Goal: Check status: Check status

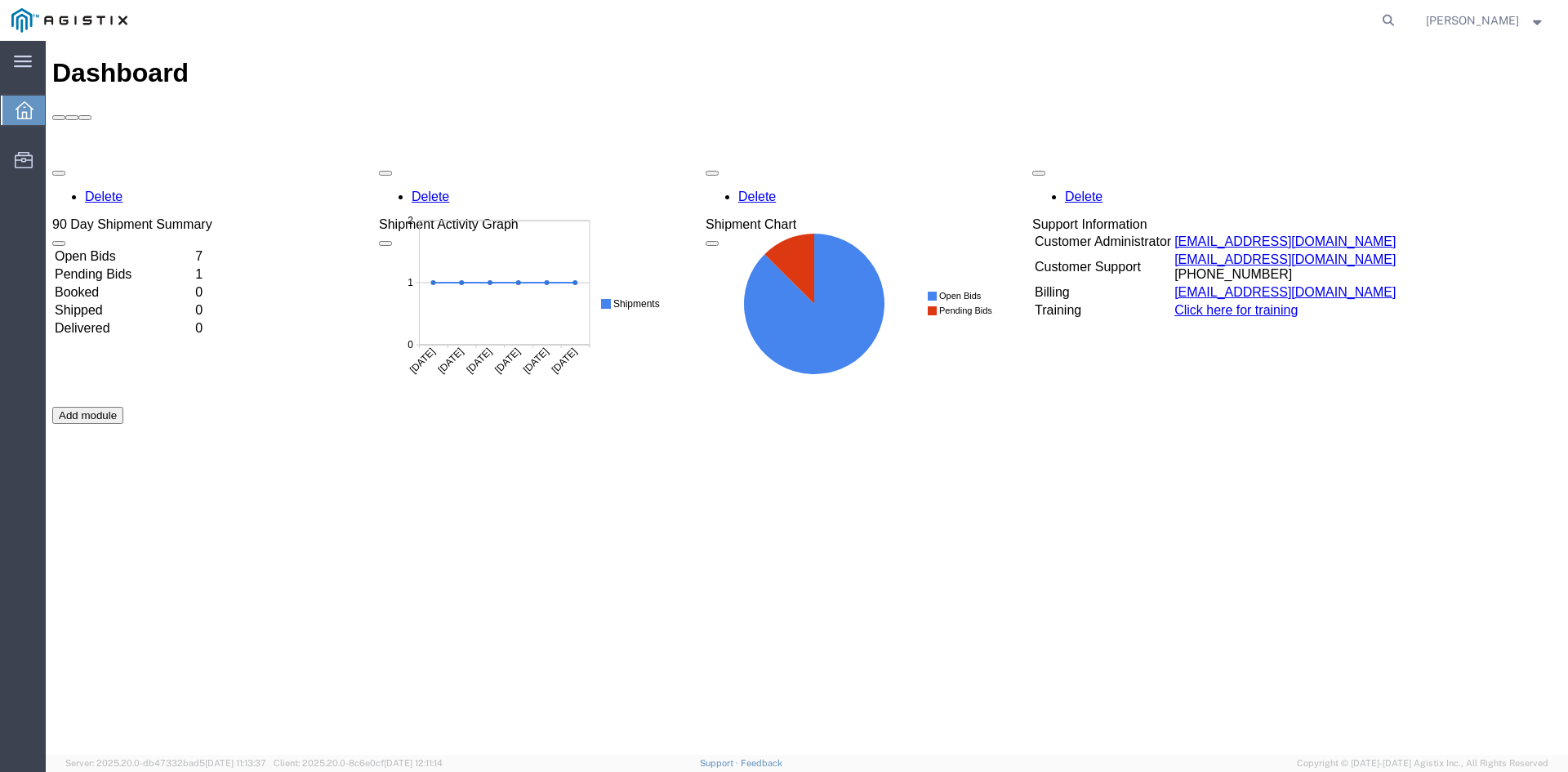
click at [19, 113] on icon at bounding box center [24, 110] width 18 height 18
click at [111, 248] on td "Open Bids" at bounding box center [123, 256] width 139 height 16
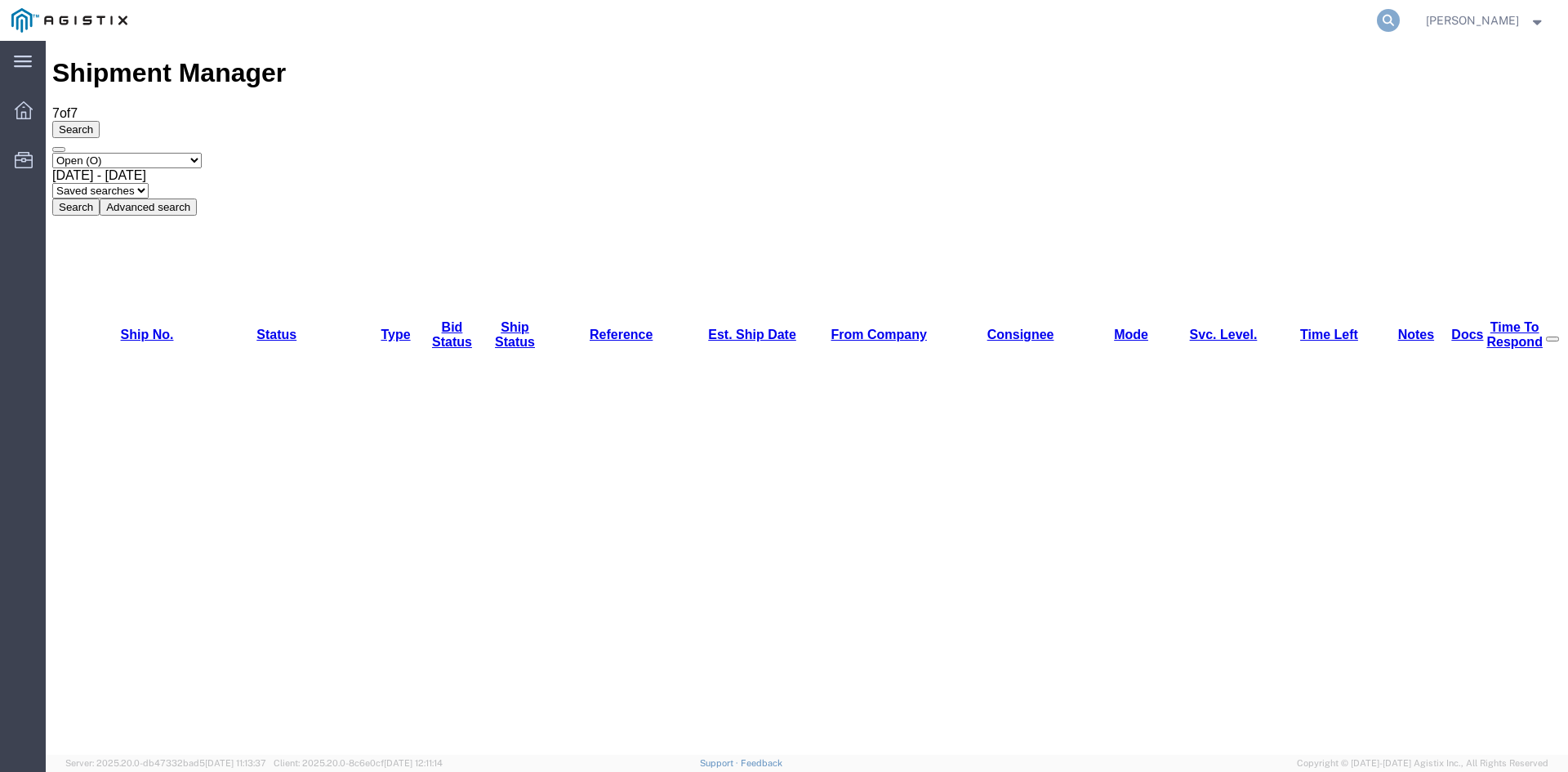
click at [1376, 21] on icon at bounding box center [1388, 21] width 23 height 23
paste input "57023349"
type input "57023349"
click at [1376, 23] on icon at bounding box center [1388, 21] width 23 height 23
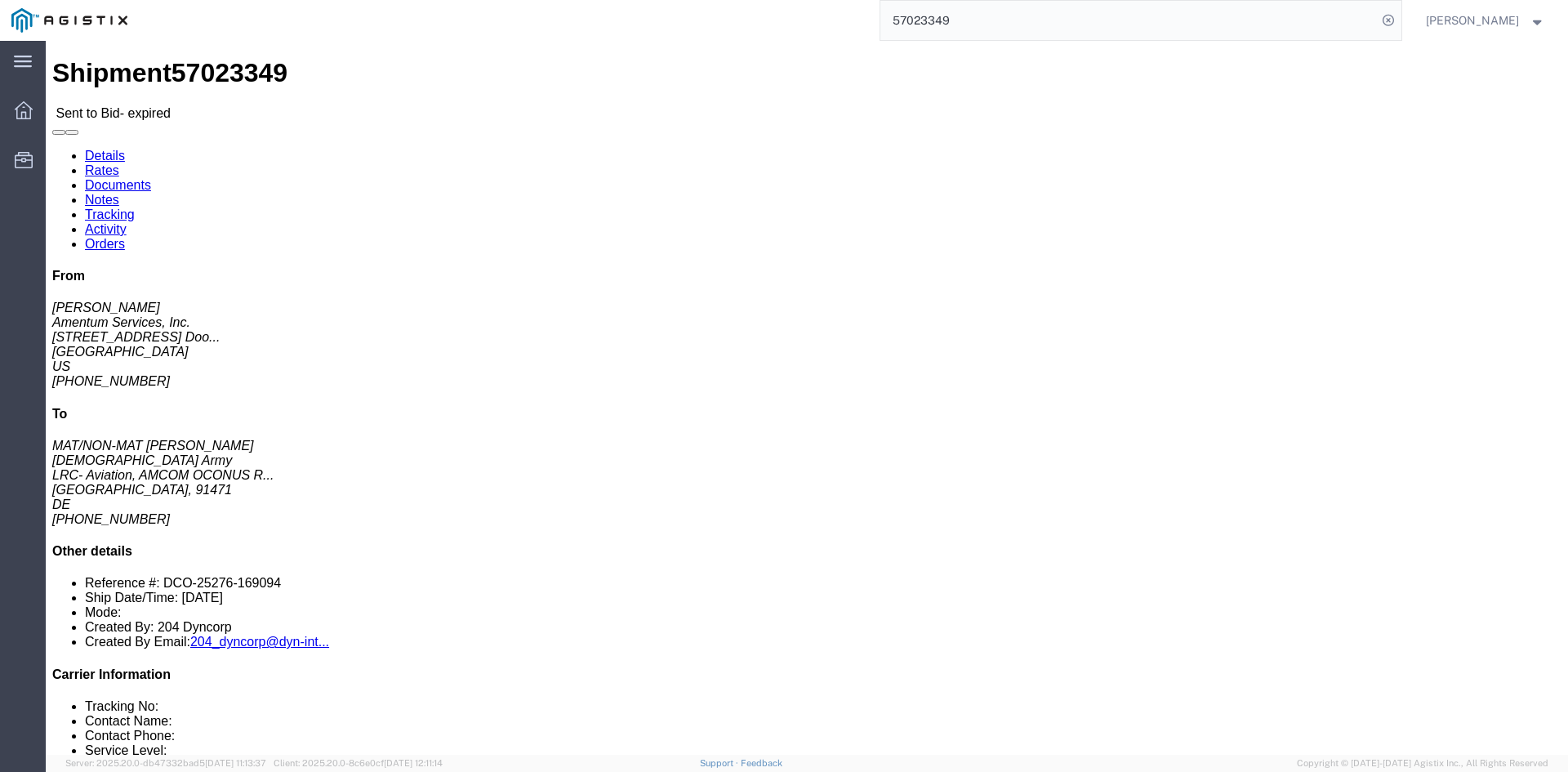
drag, startPoint x: 1519, startPoint y: 88, endPoint x: 1473, endPoint y: 21, distance: 81.3
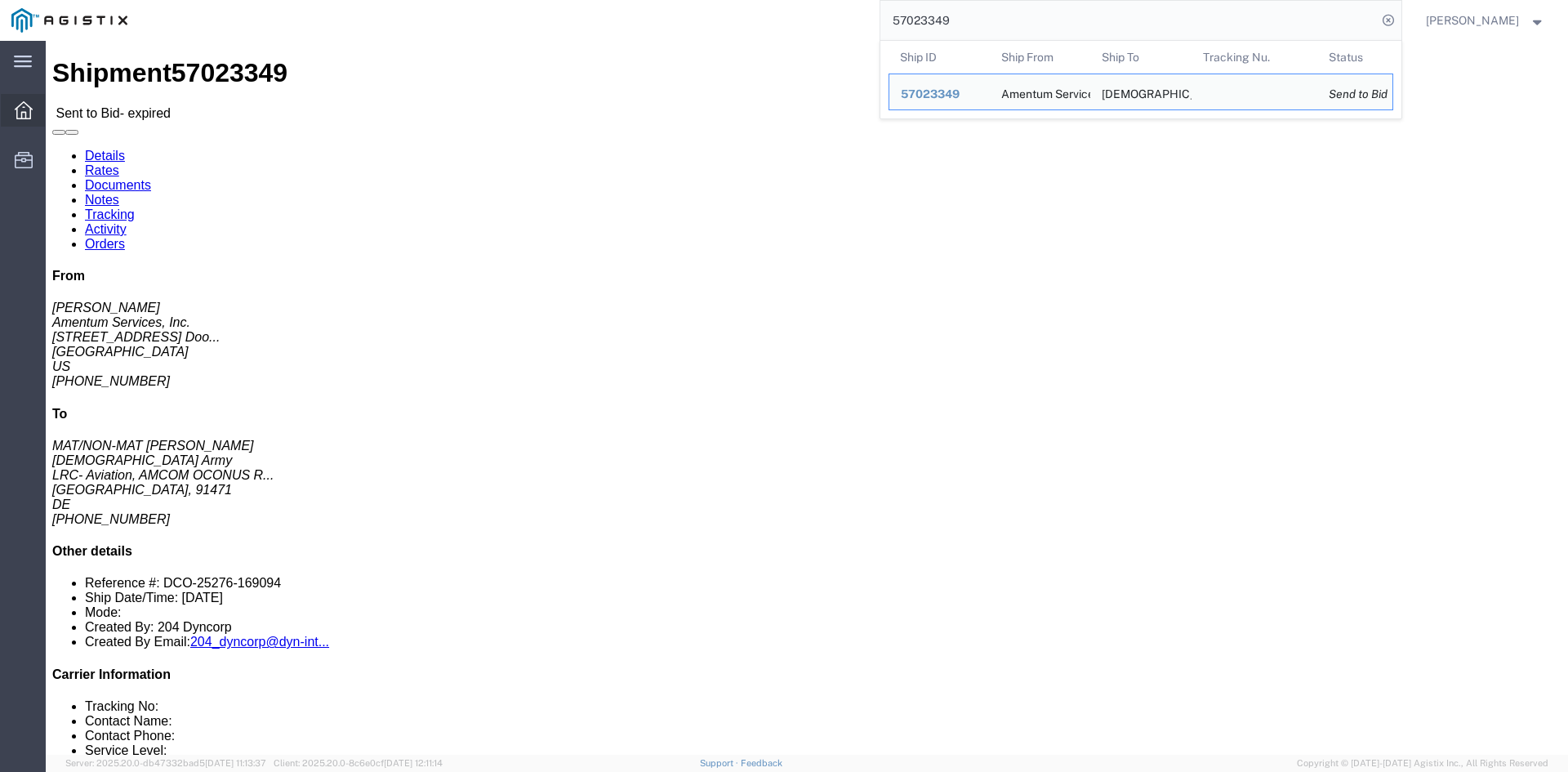
click at [22, 108] on icon at bounding box center [24, 110] width 18 height 18
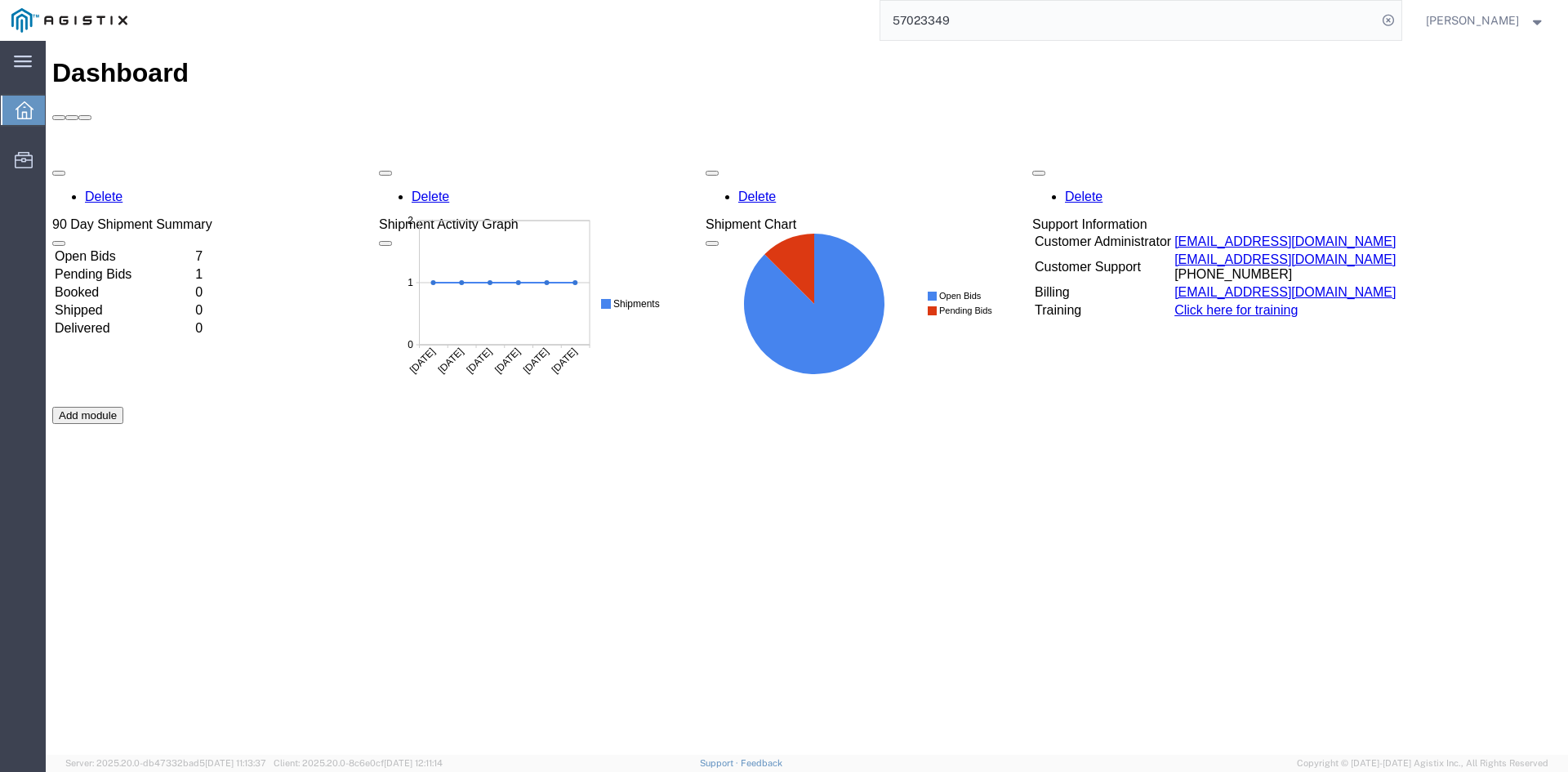
click at [114, 248] on td "Open Bids" at bounding box center [123, 256] width 139 height 16
